Goal: Find specific page/section: Locate a particular part of the current website

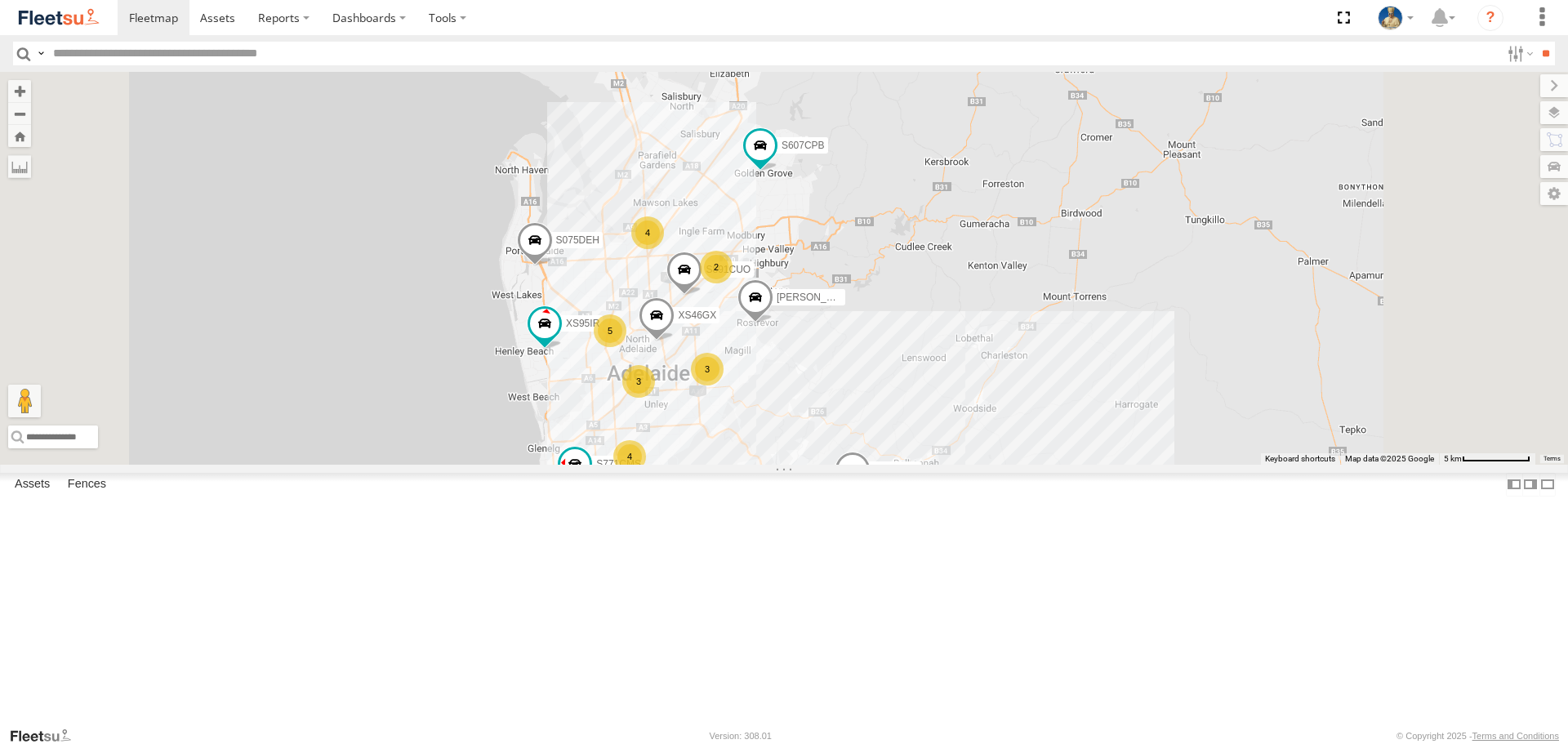
drag, startPoint x: 1028, startPoint y: 487, endPoint x: 1108, endPoint y: 482, distance: 80.2
click at [1108, 464] on div "S075DEH S343CTS S020AJN S959CNB DD067S MERC XS45IQ S253CZS S662CKG S607CPB S771…" at bounding box center [784, 267] width 1568 height 392
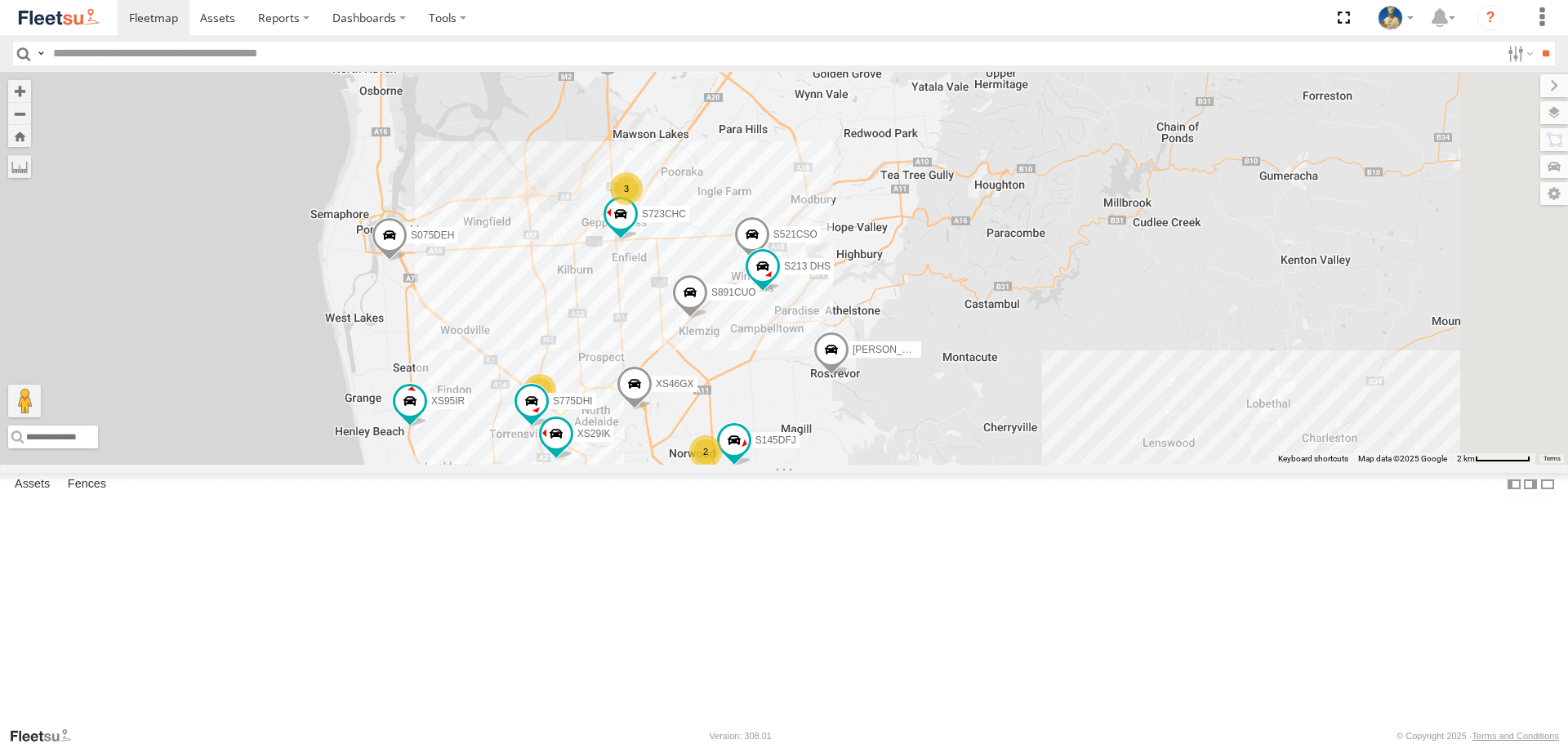
drag, startPoint x: 822, startPoint y: 463, endPoint x: 822, endPoint y: 412, distance: 51.0
click at [822, 423] on div "S075DEH S343CTS S020AJN S959CNB DD067S MERC XS45IQ S253CZS S662CKG S607CPB S771…" at bounding box center [784, 267] width 1568 height 392
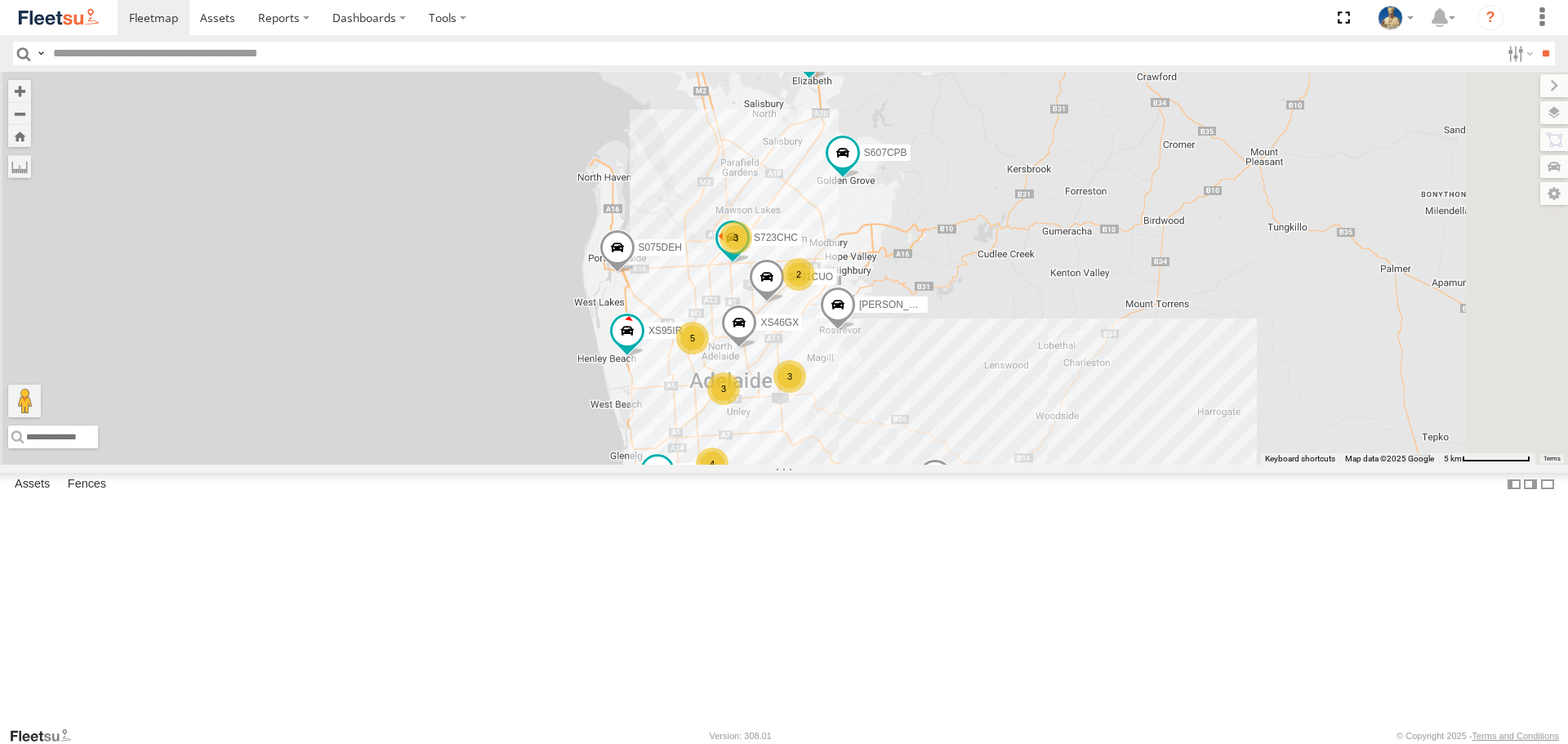
click at [397, 50] on input "text" at bounding box center [774, 54] width 1454 height 24
type input "***"
click at [1536, 42] on input "**" at bounding box center [1546, 54] width 19 height 24
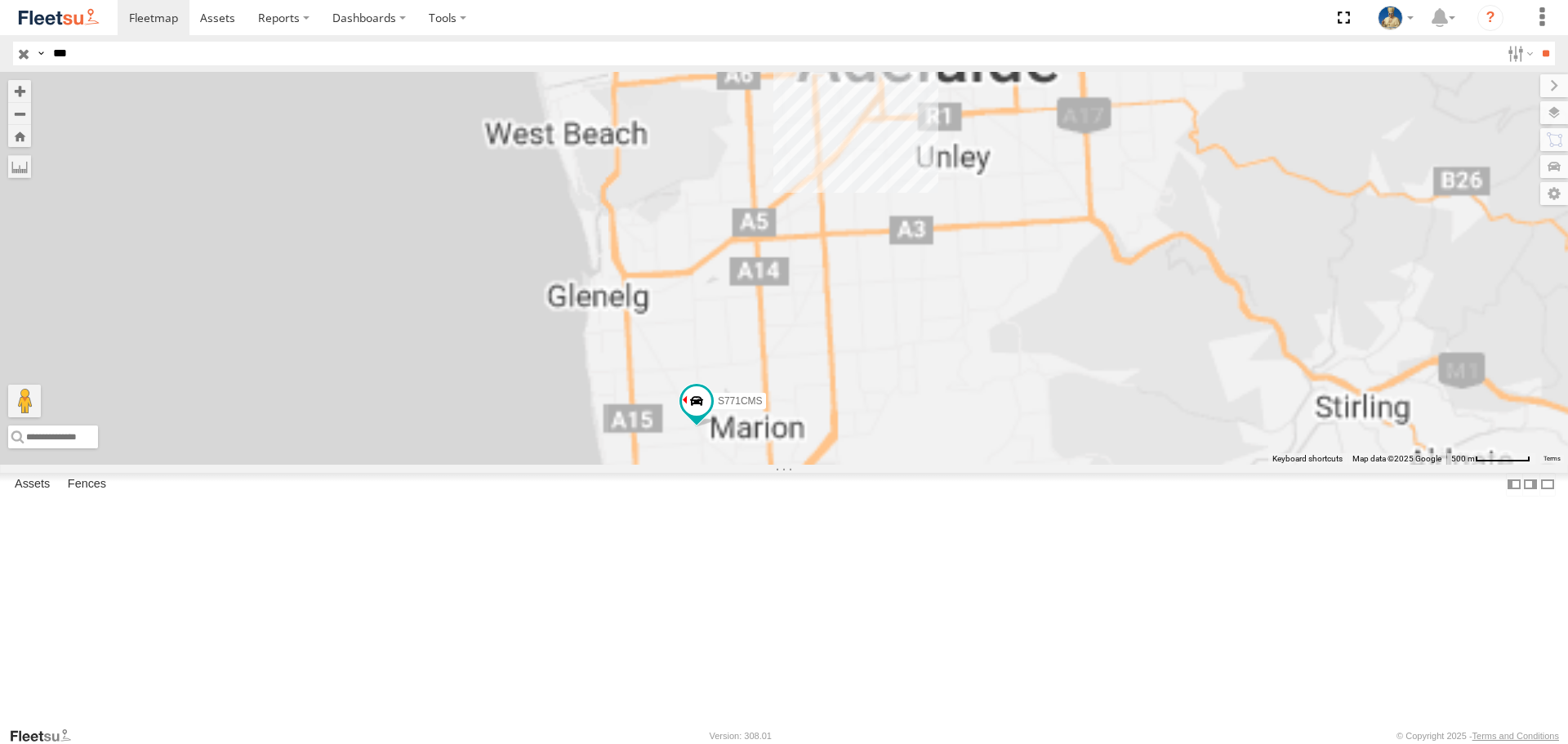
click at [0, 0] on div "S771CMS" at bounding box center [0, 0] width 0 height 0
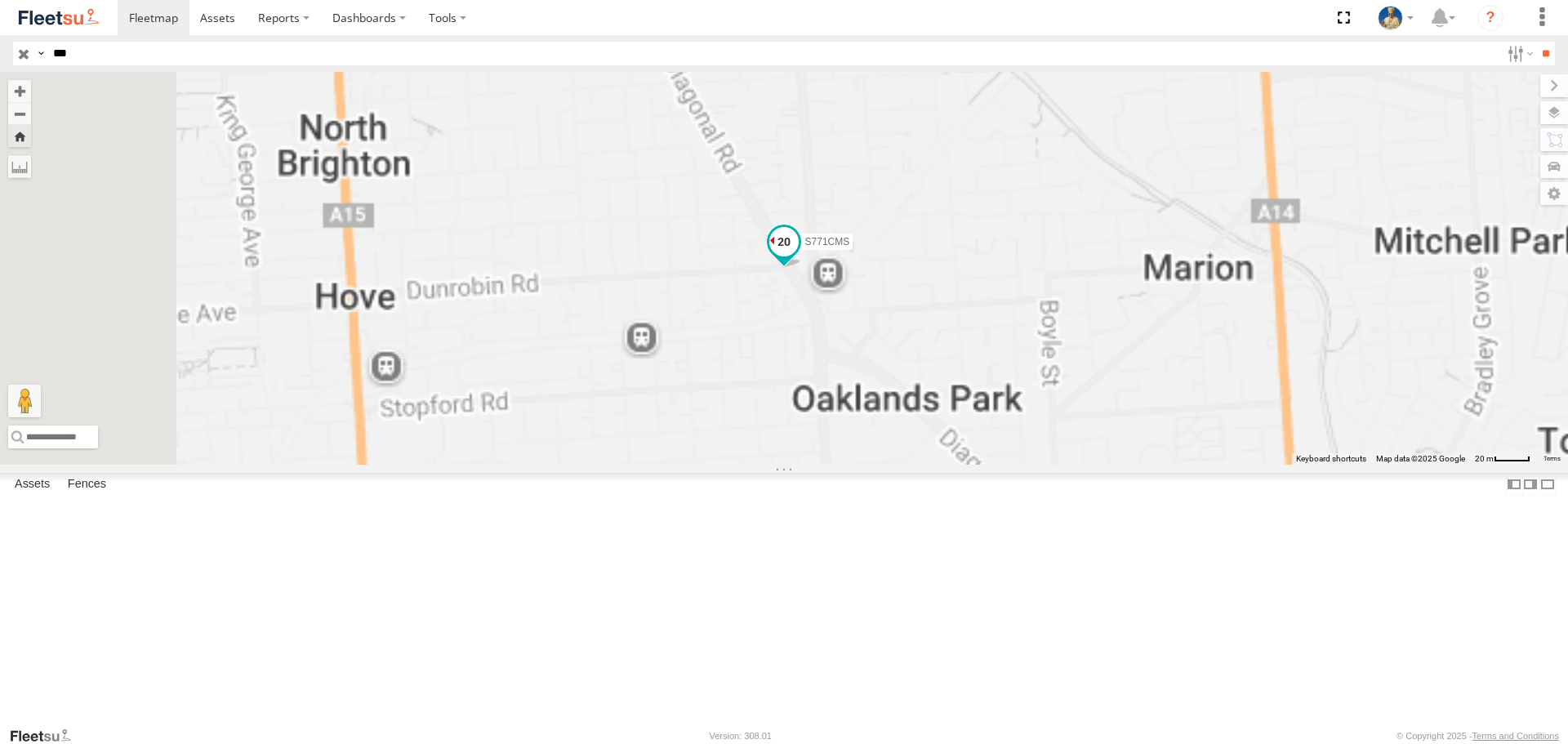
click at [799, 256] on span at bounding box center [784, 242] width 29 height 29
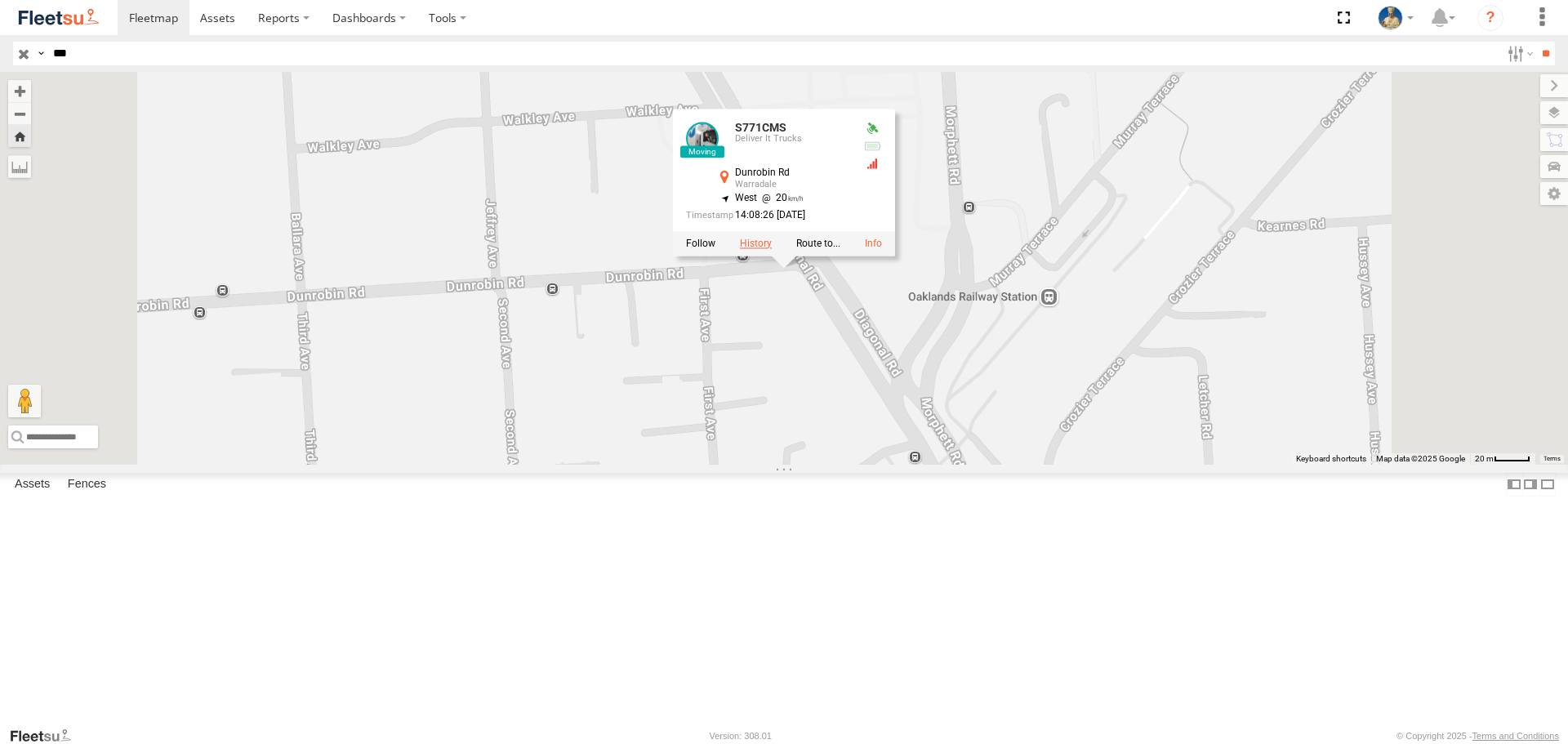
click at [772, 250] on label at bounding box center [756, 243] width 32 height 11
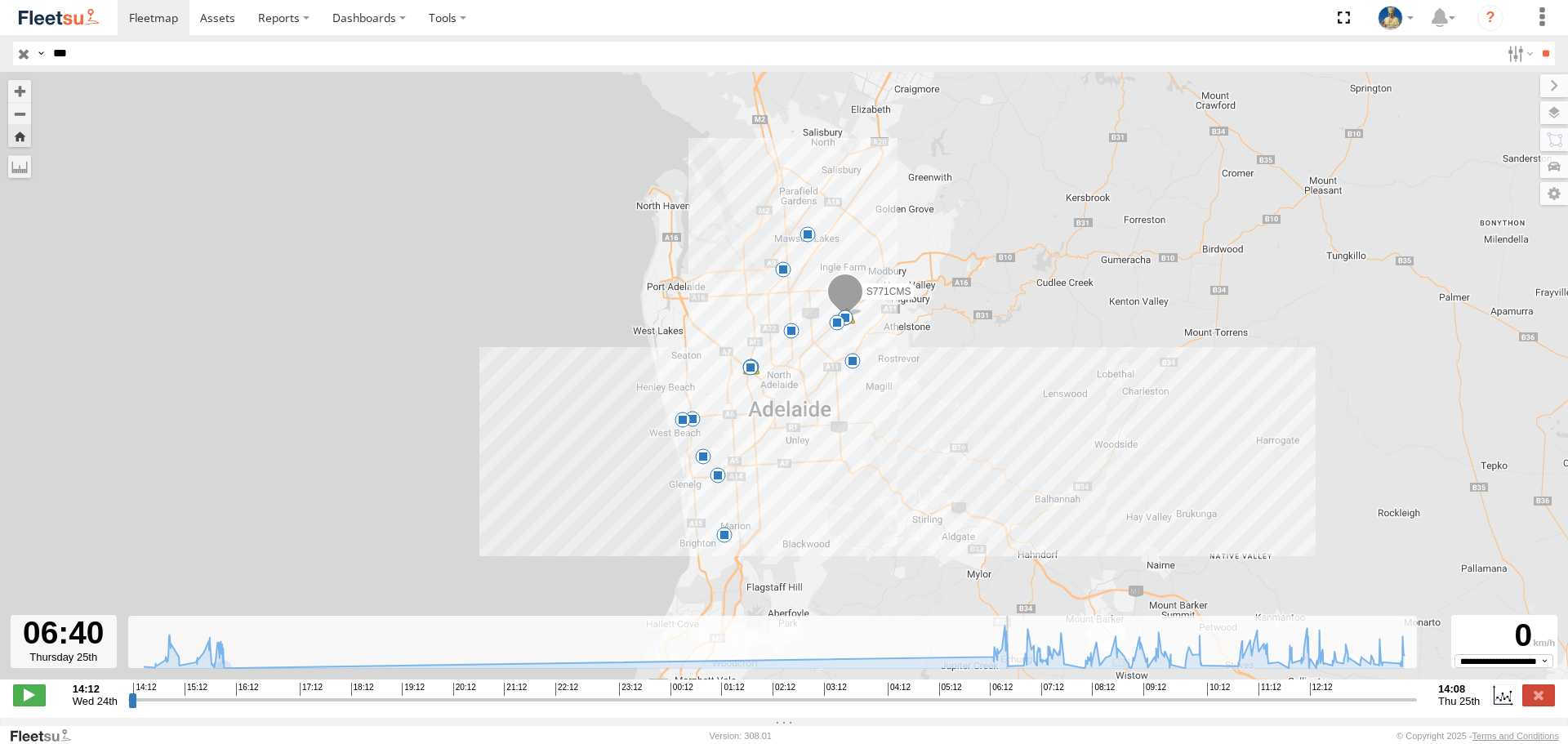
drag, startPoint x: 132, startPoint y: 712, endPoint x: 1013, endPoint y: 738, distance: 881.4
click at [1013, 707] on input "range" at bounding box center [772, 700] width 1289 height 15
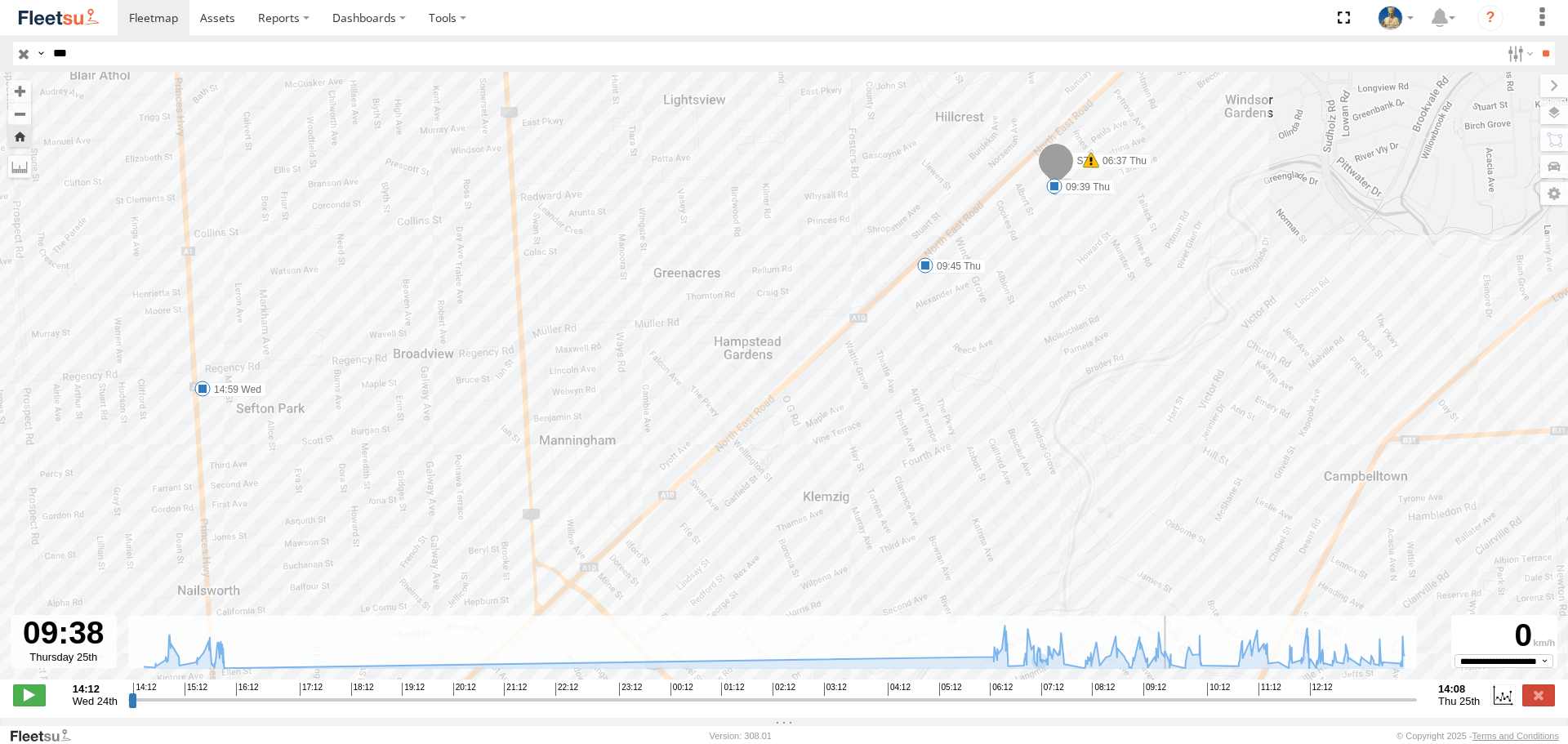
drag, startPoint x: 1011, startPoint y: 712, endPoint x: 1173, endPoint y: 691, distance: 163.4
type input "**********"
click at [1173, 694] on input "range" at bounding box center [772, 700] width 1289 height 15
click at [67, 18] on img at bounding box center [58, 18] width 85 height 22
